Goal: Complete application form

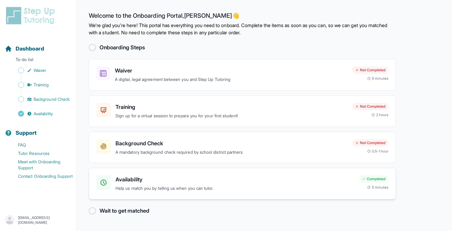
click at [200, 190] on p "Help us match you by telling us when you can tutor." at bounding box center [235, 188] width 239 height 7
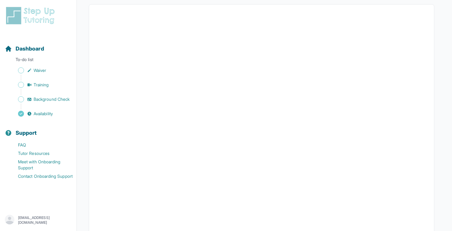
scroll to position [55, 0]
